Goal: Task Accomplishment & Management: Use online tool/utility

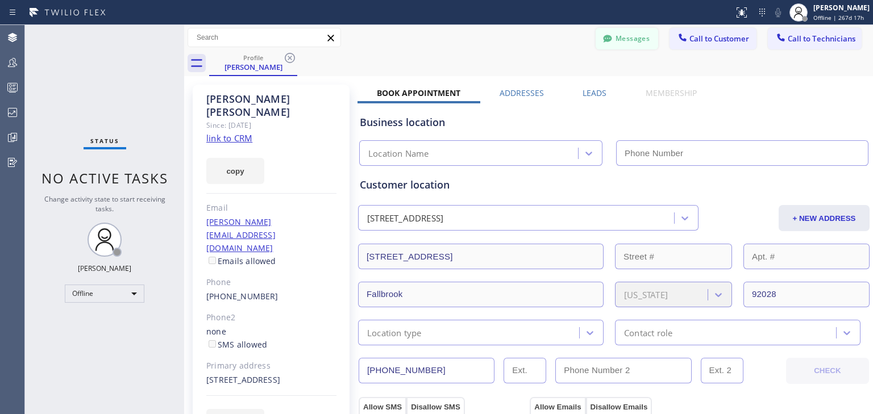
click at [611, 39] on button "Messages" at bounding box center [627, 39] width 63 height 22
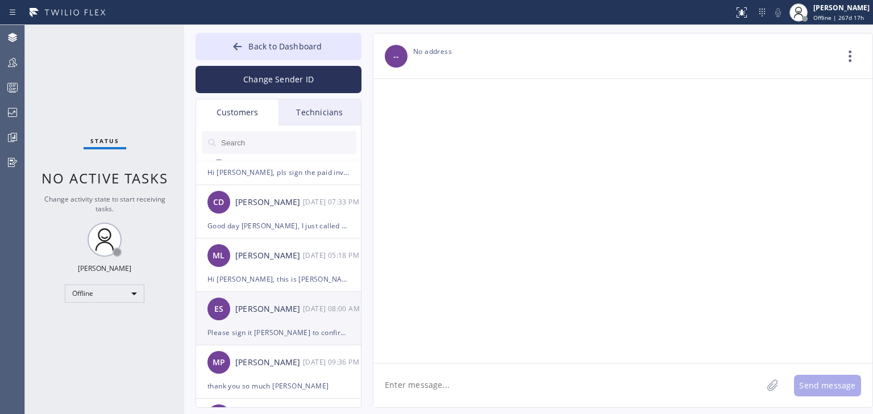
scroll to position [2547, 0]
